Goal: Information Seeking & Learning: Learn about a topic

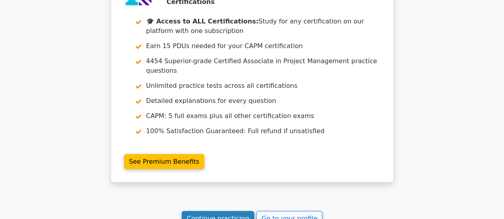
click at [212, 211] on link "Continue practicing" at bounding box center [218, 218] width 73 height 15
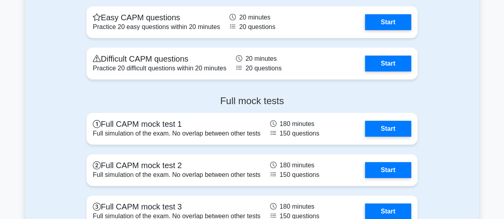
scroll to position [2787, 0]
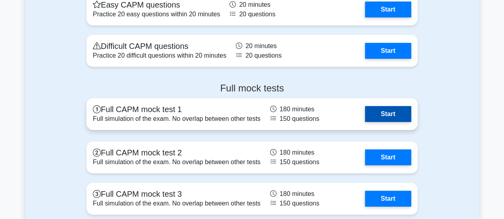
click at [393, 117] on link "Start" at bounding box center [388, 114] width 46 height 16
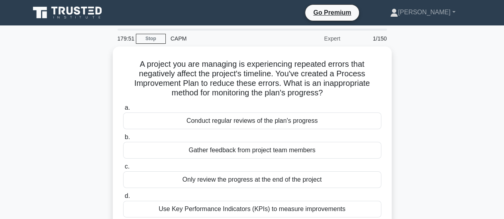
click at [374, 38] on div "1/150" at bounding box center [368, 39] width 47 height 16
click at [441, 12] on link "[PERSON_NAME]" at bounding box center [423, 12] width 104 height 16
click at [418, 32] on link "Profile" at bounding box center [402, 31] width 63 height 13
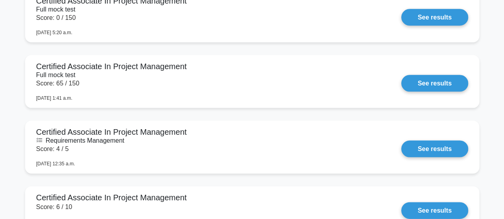
scroll to position [757, 0]
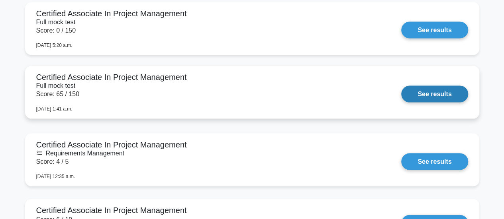
click at [434, 100] on link "See results" at bounding box center [434, 94] width 66 height 17
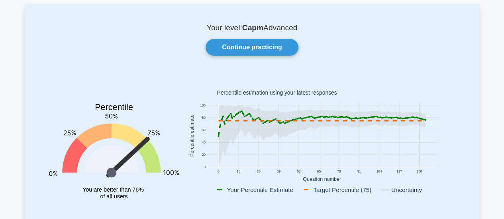
scroll to position [0, 0]
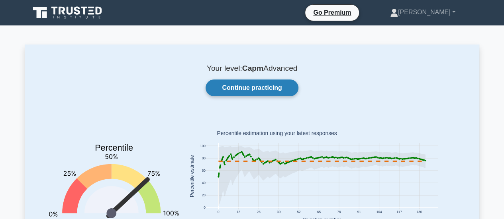
click at [240, 94] on link "Continue practicing" at bounding box center [251, 88] width 92 height 17
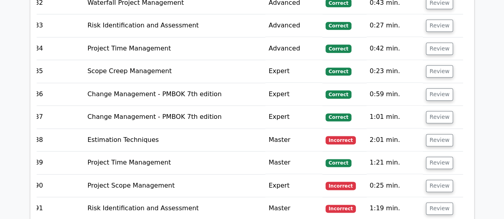
scroll to position [3552, 0]
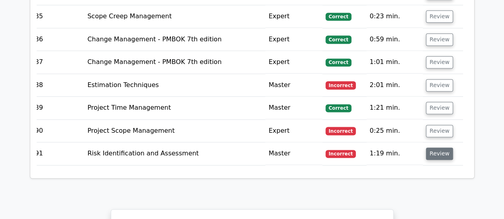
click at [432, 148] on button "Review" at bounding box center [439, 154] width 27 height 12
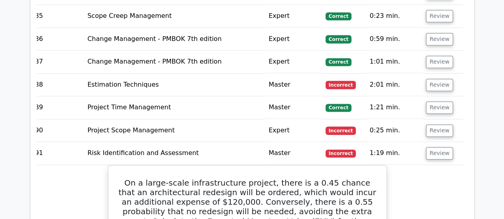
scroll to position [3512, 0]
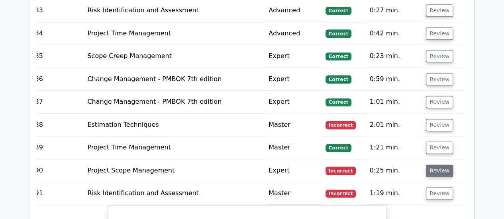
click at [434, 165] on button "Review" at bounding box center [439, 171] width 27 height 12
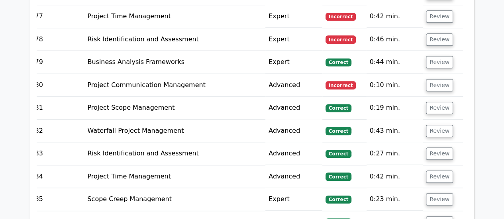
scroll to position [3353, 0]
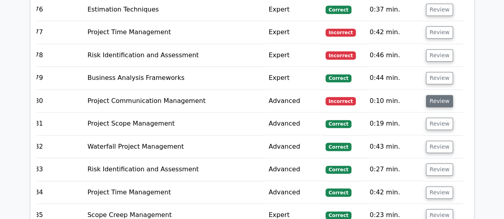
click at [439, 95] on button "Review" at bounding box center [439, 101] width 27 height 12
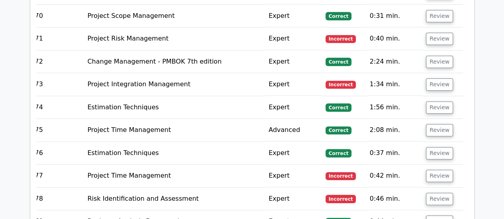
scroll to position [3194, 0]
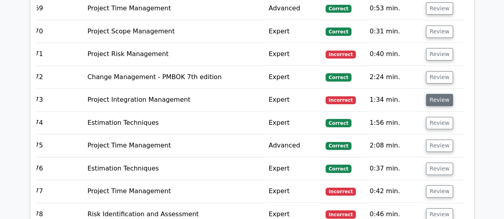
click at [441, 94] on button "Review" at bounding box center [439, 100] width 27 height 12
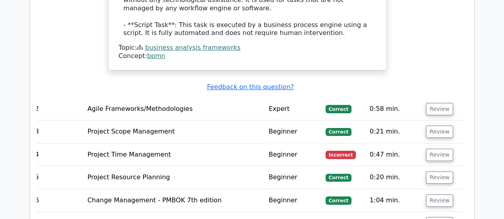
scroll to position [1562, 0]
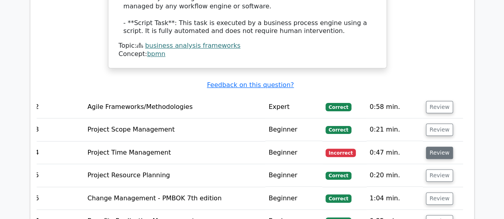
click at [432, 147] on button "Review" at bounding box center [439, 153] width 27 height 12
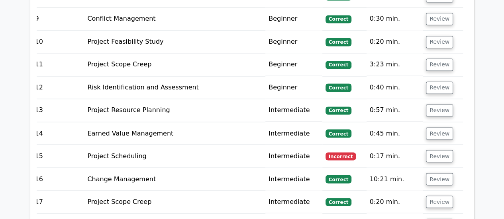
scroll to position [2159, 0]
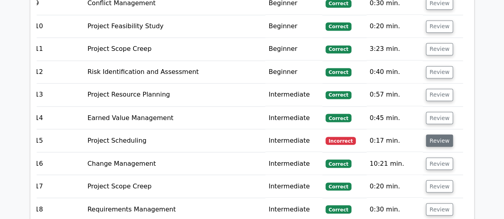
click at [438, 135] on button "Review" at bounding box center [439, 141] width 27 height 12
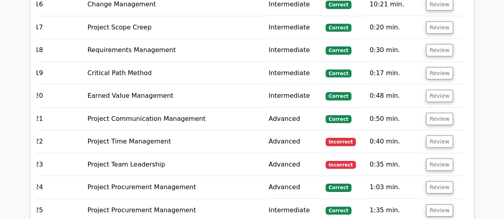
scroll to position [2637, 0]
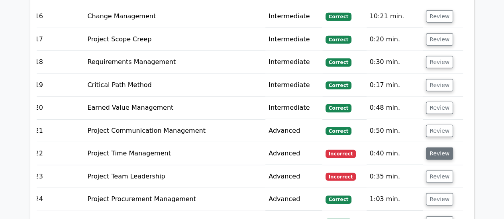
click at [439, 148] on button "Review" at bounding box center [439, 154] width 27 height 12
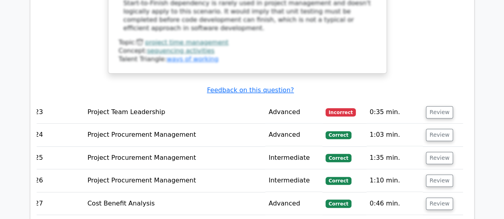
scroll to position [3194, 0]
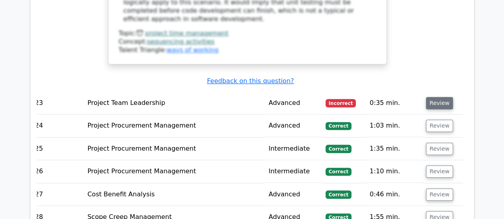
click at [433, 97] on button "Review" at bounding box center [439, 103] width 27 height 12
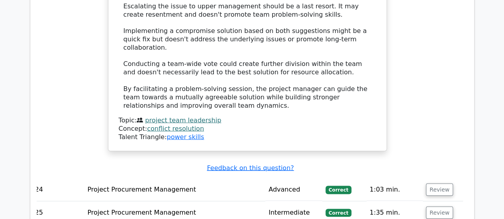
scroll to position [3751, 0]
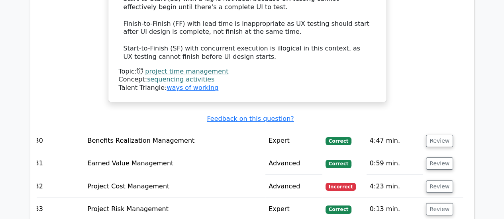
scroll to position [4348, 0]
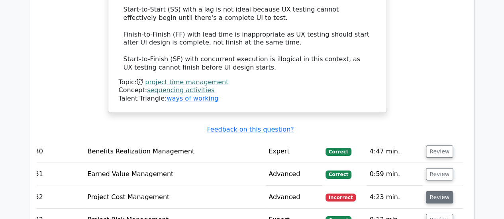
click at [438, 191] on button "Review" at bounding box center [439, 197] width 27 height 12
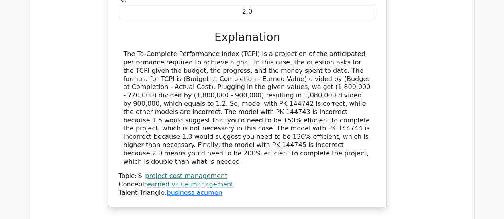
scroll to position [4746, 0]
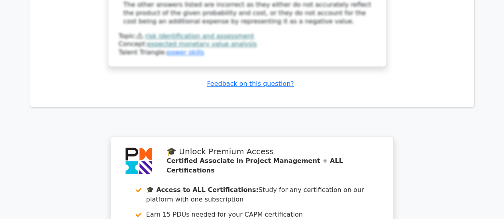
scroll to position [8241, 0]
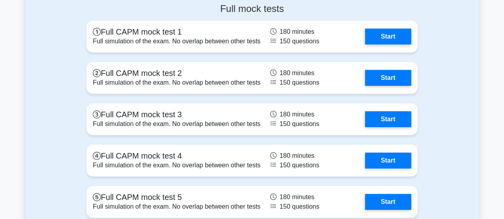
scroll to position [2817, 0]
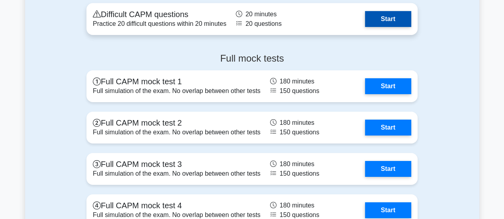
click at [396, 15] on link "Start" at bounding box center [388, 19] width 46 height 16
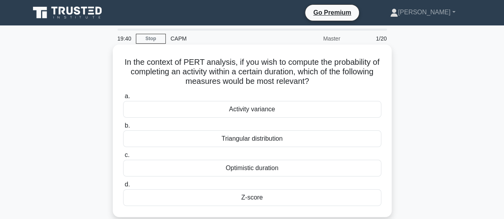
click at [294, 140] on div "Triangular distribution" at bounding box center [252, 139] width 258 height 17
click at [123, 129] on input "b. Triangular distribution" at bounding box center [123, 125] width 0 height 5
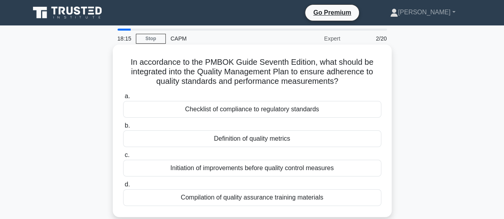
click at [287, 141] on div "Definition of quality metrics" at bounding box center [252, 139] width 258 height 17
click at [123, 129] on input "b. Definition of quality metrics" at bounding box center [123, 125] width 0 height 5
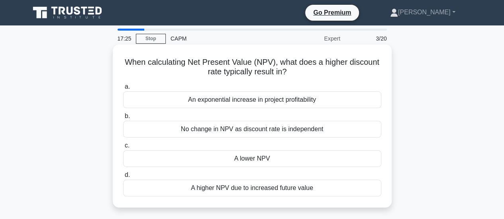
click at [237, 189] on div "A higher NPV due to increased future value" at bounding box center [252, 188] width 258 height 17
click at [123, 178] on input "d. A higher NPV due to increased future value" at bounding box center [123, 175] width 0 height 5
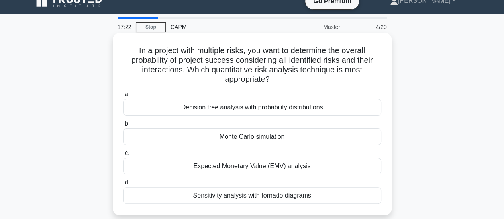
scroll to position [11, 0]
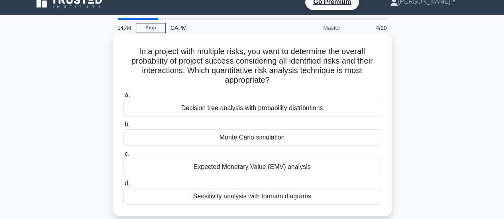
click at [281, 138] on div "Monte Carlo simulation" at bounding box center [252, 137] width 258 height 17
click at [123, 127] on input "b. Monte Carlo simulation" at bounding box center [123, 124] width 0 height 5
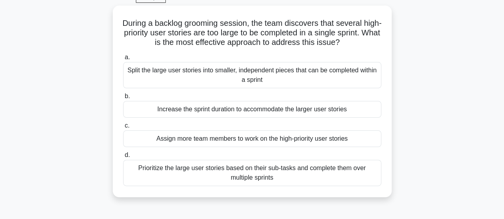
scroll to position [42, 0]
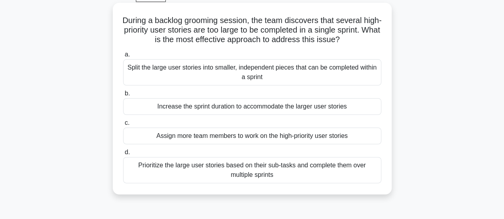
click at [299, 71] on div "Split the large user stories into smaller, independent pieces that can be compl…" at bounding box center [252, 72] width 258 height 26
click at [123, 57] on input "a. Split the large user stories into smaller, independent pieces that can be co…" at bounding box center [123, 54] width 0 height 5
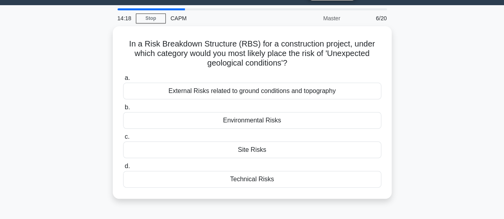
scroll to position [17, 0]
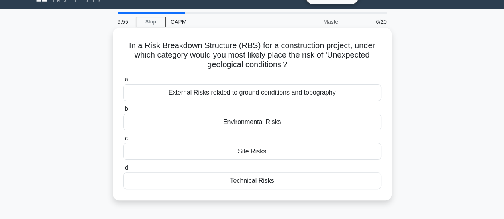
click at [311, 95] on div "External Risks related to ground conditions and topography" at bounding box center [252, 92] width 258 height 17
click at [123, 82] on input "a. External Risks related to ground conditions and topography" at bounding box center [123, 79] width 0 height 5
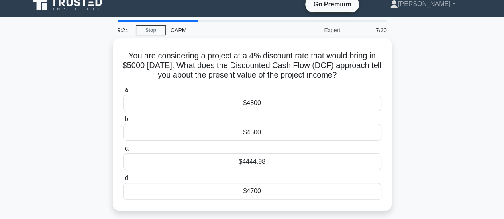
scroll to position [8, 0]
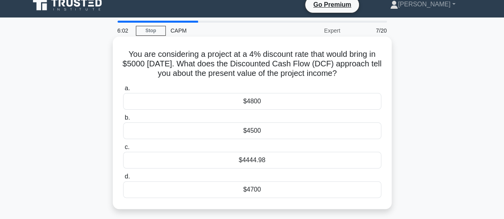
click at [272, 98] on div "$4800" at bounding box center [252, 101] width 258 height 17
click at [123, 91] on input "a. $4800" at bounding box center [123, 88] width 0 height 5
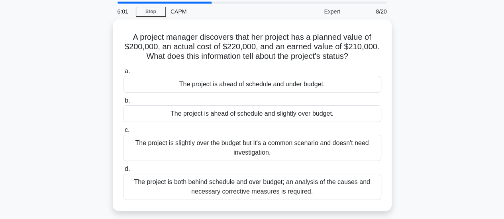
scroll to position [40, 0]
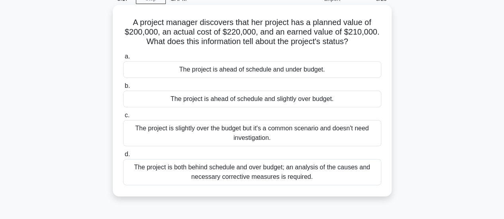
click at [307, 66] on div "The project is ahead of schedule and under budget." at bounding box center [252, 69] width 258 height 17
click at [123, 59] on input "a. The project is ahead of schedule and under budget." at bounding box center [123, 56] width 0 height 5
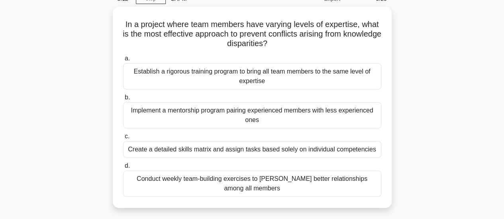
scroll to position [34, 0]
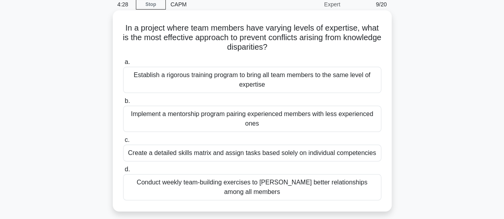
click at [281, 125] on div "Implement a mentorship program pairing experienced members with less experience…" at bounding box center [252, 119] width 258 height 26
click at [123, 104] on input "b. Implement a mentorship program pairing experienced members with less experie…" at bounding box center [123, 101] width 0 height 5
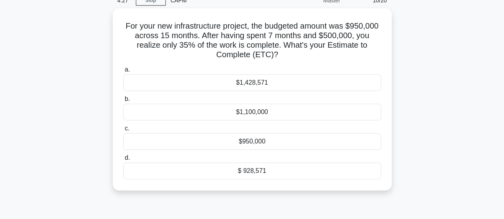
scroll to position [40, 0]
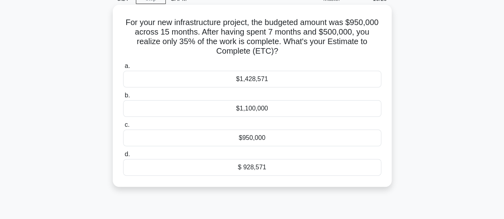
click at [295, 133] on div "$950,000" at bounding box center [252, 138] width 258 height 17
click at [123, 128] on input "c. $950,000" at bounding box center [123, 125] width 0 height 5
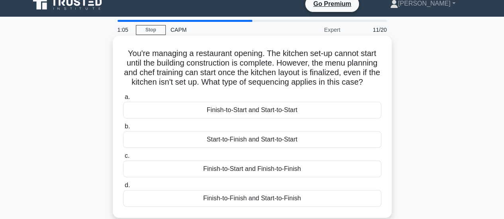
scroll to position [49, 0]
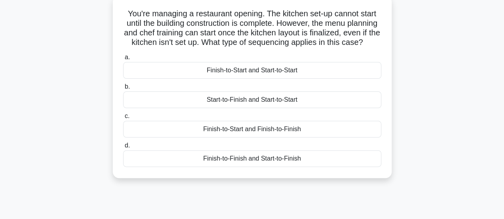
click at [301, 79] on div "Finish-to-Start and Start-to-Start" at bounding box center [252, 70] width 258 height 17
click at [123, 60] on input "a. Finish-to-Start and Start-to-Start" at bounding box center [123, 57] width 0 height 5
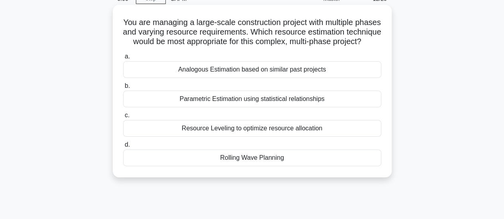
scroll to position [0, 0]
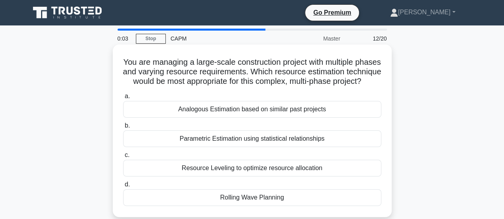
click at [277, 203] on div "Rolling Wave Planning" at bounding box center [252, 197] width 258 height 17
click at [123, 188] on input "d. Rolling Wave Planning" at bounding box center [123, 184] width 0 height 5
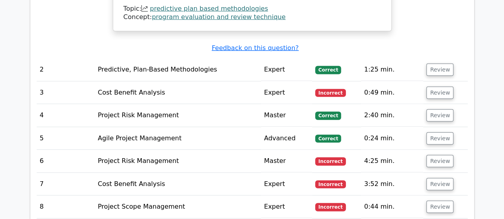
scroll to position [1075, 0]
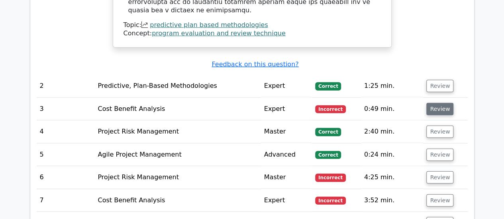
click at [432, 103] on button "Review" at bounding box center [439, 109] width 27 height 12
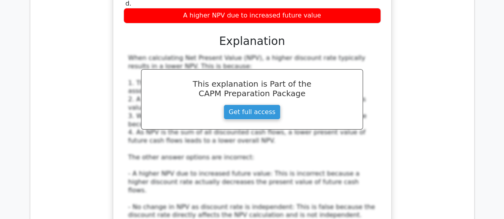
scroll to position [1513, 0]
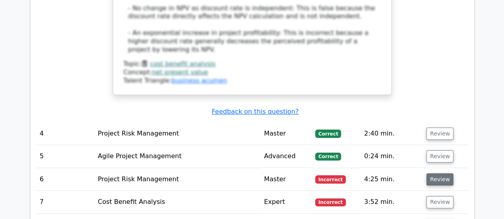
click at [440, 174] on button "Review" at bounding box center [439, 180] width 27 height 12
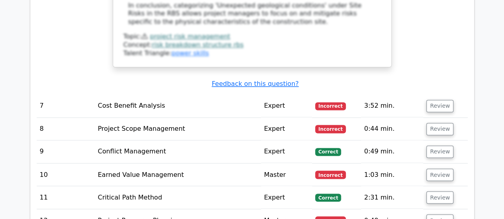
scroll to position [2110, 0]
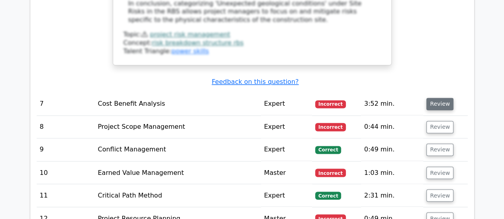
click at [434, 98] on button "Review" at bounding box center [439, 104] width 27 height 12
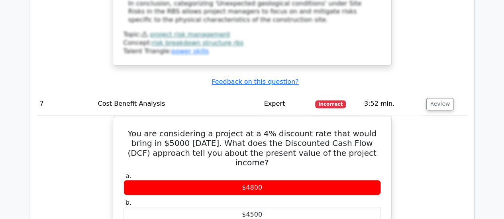
scroll to position [2150, 0]
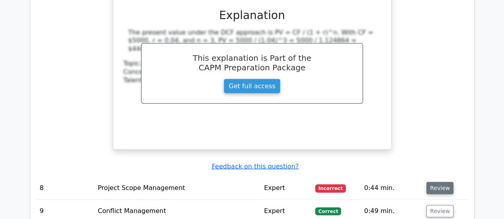
click at [441, 182] on button "Review" at bounding box center [439, 188] width 27 height 12
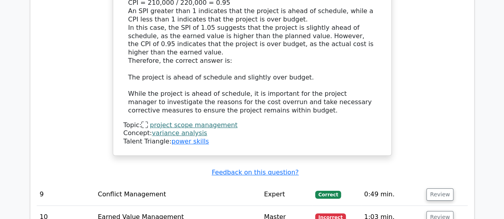
scroll to position [2906, 0]
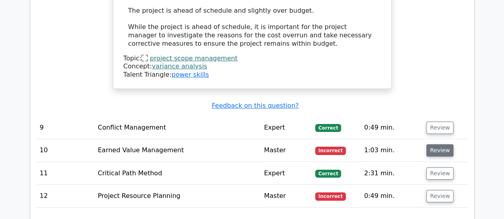
click at [433, 145] on button "Review" at bounding box center [439, 151] width 27 height 12
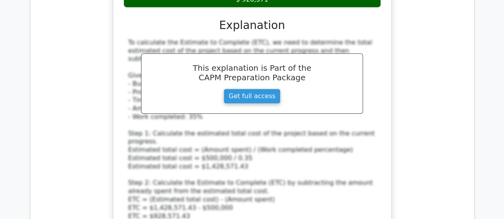
scroll to position [3344, 0]
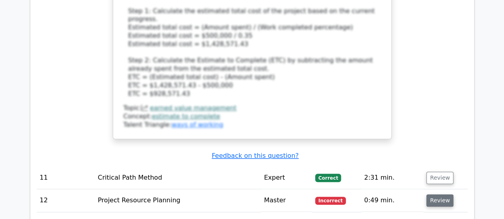
click at [437, 195] on button "Review" at bounding box center [439, 201] width 27 height 12
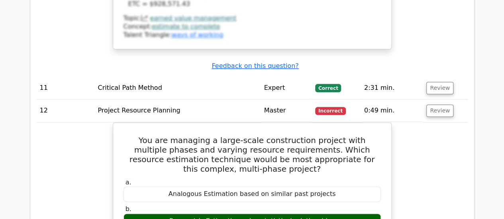
scroll to position [3424, 0]
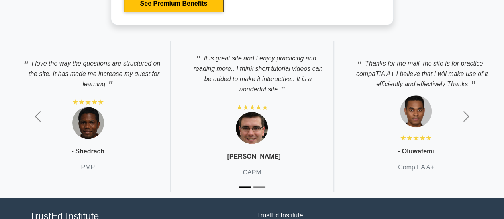
scroll to position [3297, 0]
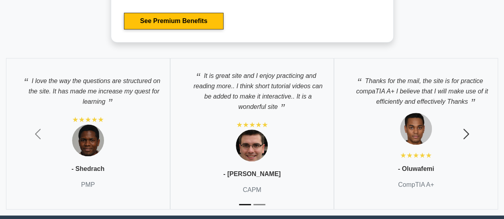
click at [467, 132] on span "button" at bounding box center [465, 134] width 13 height 13
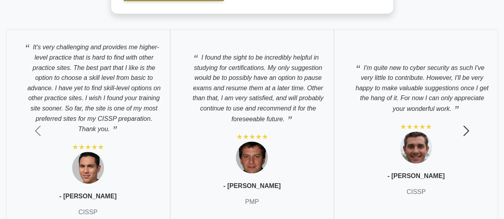
scroll to position [3336, 0]
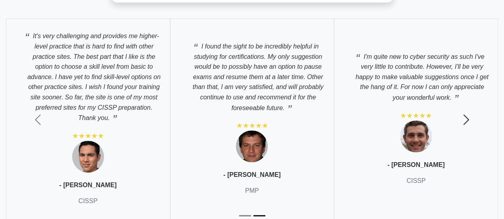
click at [465, 118] on span "button" at bounding box center [465, 119] width 13 height 13
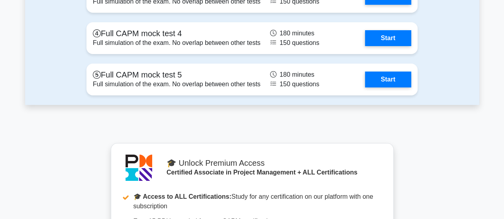
scroll to position [2906, 0]
